Goal: Transaction & Acquisition: Purchase product/service

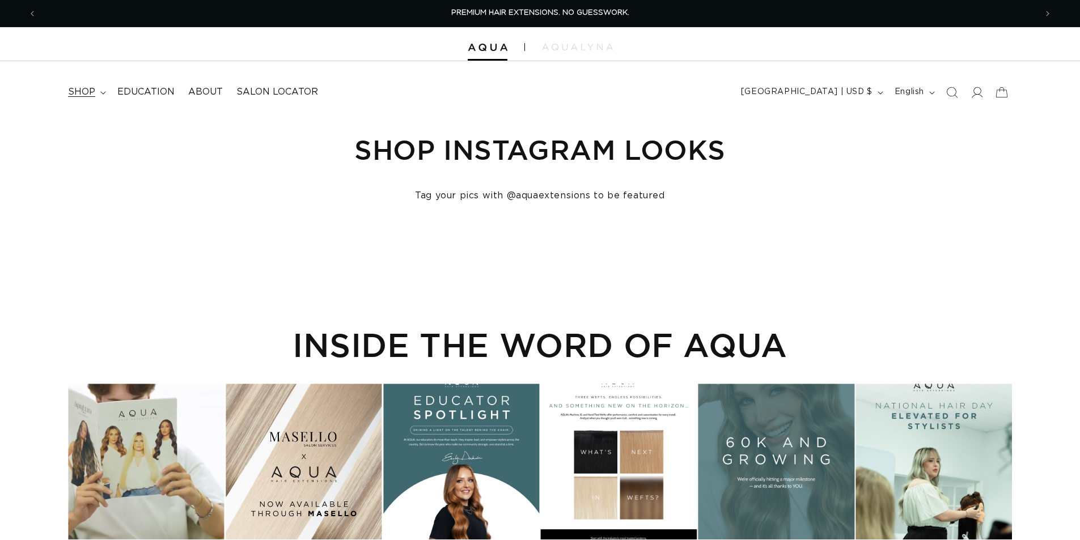
click at [94, 89] on span "shop" at bounding box center [81, 92] width 27 height 12
click at [103, 92] on icon at bounding box center [103, 92] width 6 height 3
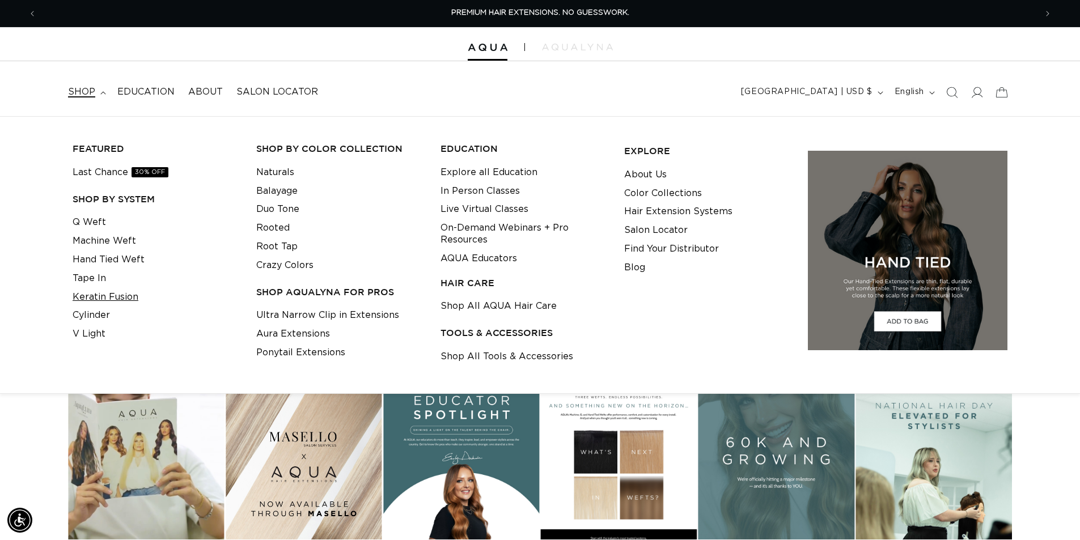
click at [108, 295] on link "Keratin Fusion" at bounding box center [106, 297] width 66 height 19
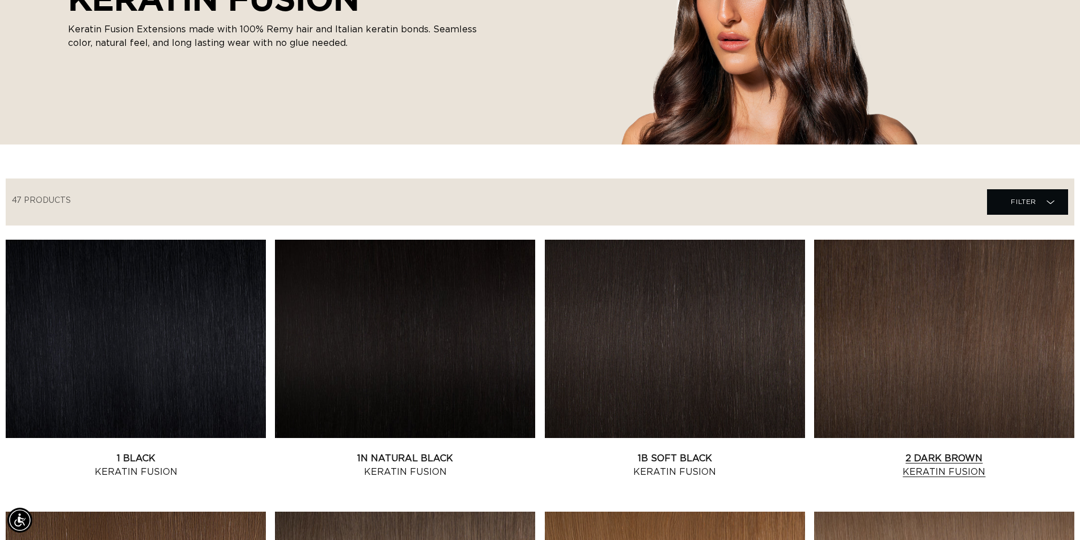
click at [911, 452] on link "2 Dark Brown Keratin Fusion" at bounding box center [944, 465] width 260 height 27
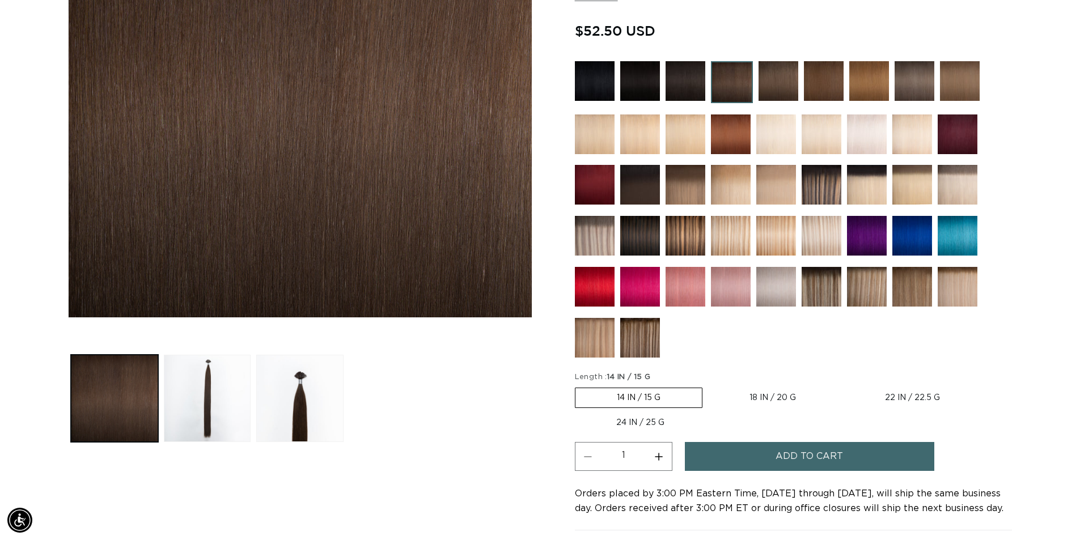
click at [659, 453] on button "Increase quantity for 2 Dark Brown - Keratin Fusion" at bounding box center [659, 456] width 26 height 29
type input "3"
